Goal: Information Seeking & Learning: Learn about a topic

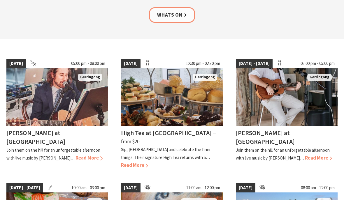
scroll to position [122, 0]
click at [81, 155] on span "Read More" at bounding box center [89, 158] width 27 height 6
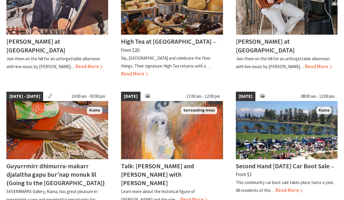
scroll to position [214, 0]
click at [180, 196] on span "Read More" at bounding box center [193, 199] width 27 height 6
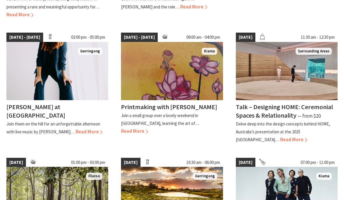
scroll to position [408, 0]
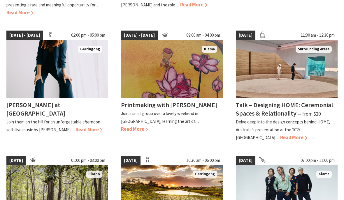
click at [290, 101] on h4 "Talk – Designing HOME: Ceremonial Spaces & Relationality" at bounding box center [284, 109] width 97 height 17
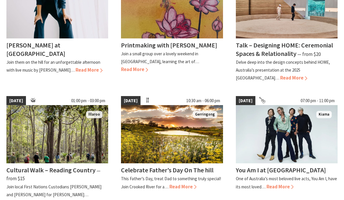
scroll to position [469, 0]
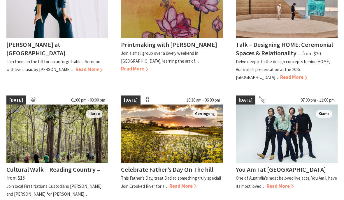
click at [290, 183] on span "Read More" at bounding box center [279, 186] width 27 height 6
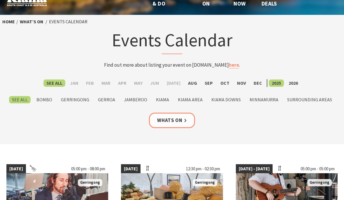
scroll to position [17, 0]
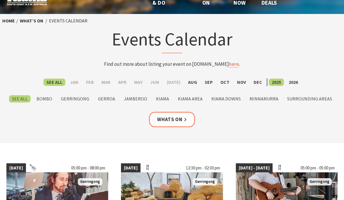
click at [195, 85] on label "Aug" at bounding box center [192, 82] width 15 height 7
click at [0, 0] on input "Aug" at bounding box center [0, 0] width 0 height 0
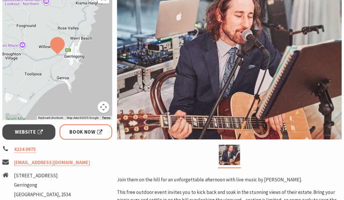
scroll to position [117, 0]
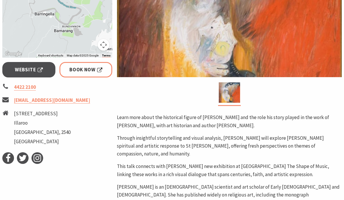
scroll to position [203, 0]
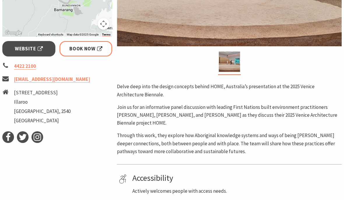
scroll to position [235, 0]
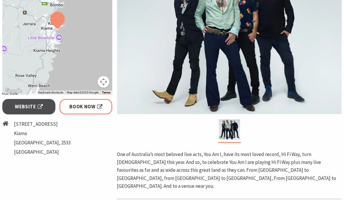
scroll to position [141, 0]
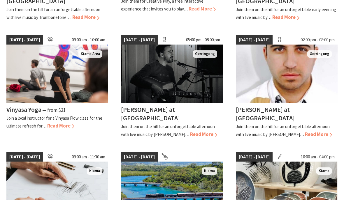
scroll to position [263, 0]
click at [61, 123] on span "Read More" at bounding box center [60, 126] width 27 height 6
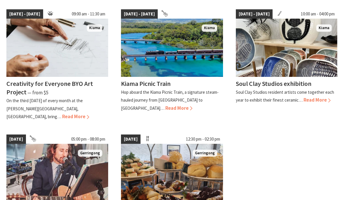
scroll to position [406, 0]
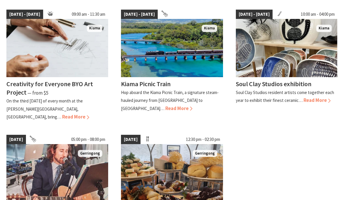
click at [324, 97] on span "Read More" at bounding box center [316, 100] width 27 height 6
